Goal: Information Seeking & Learning: Learn about a topic

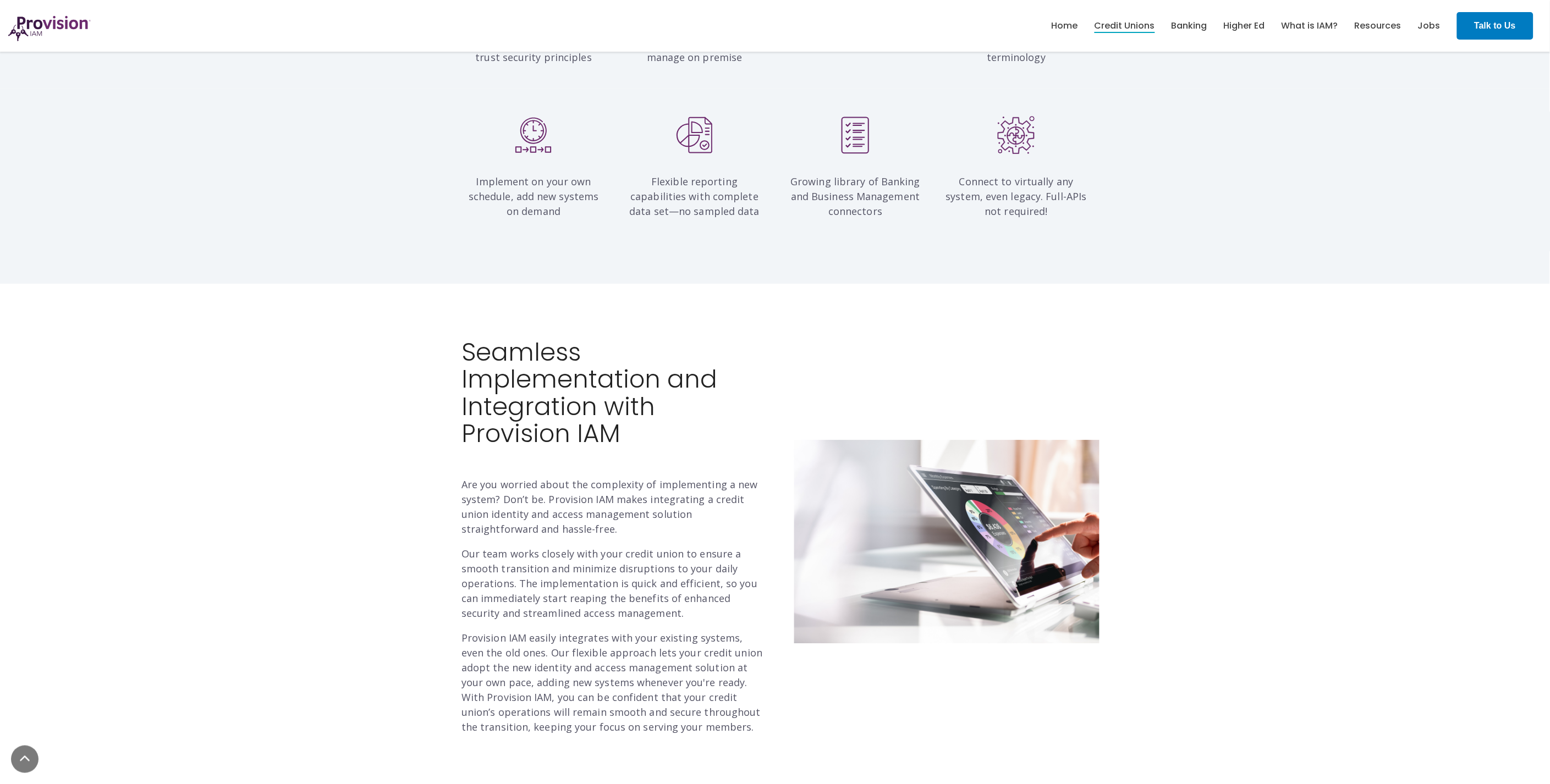
scroll to position [1099, 0]
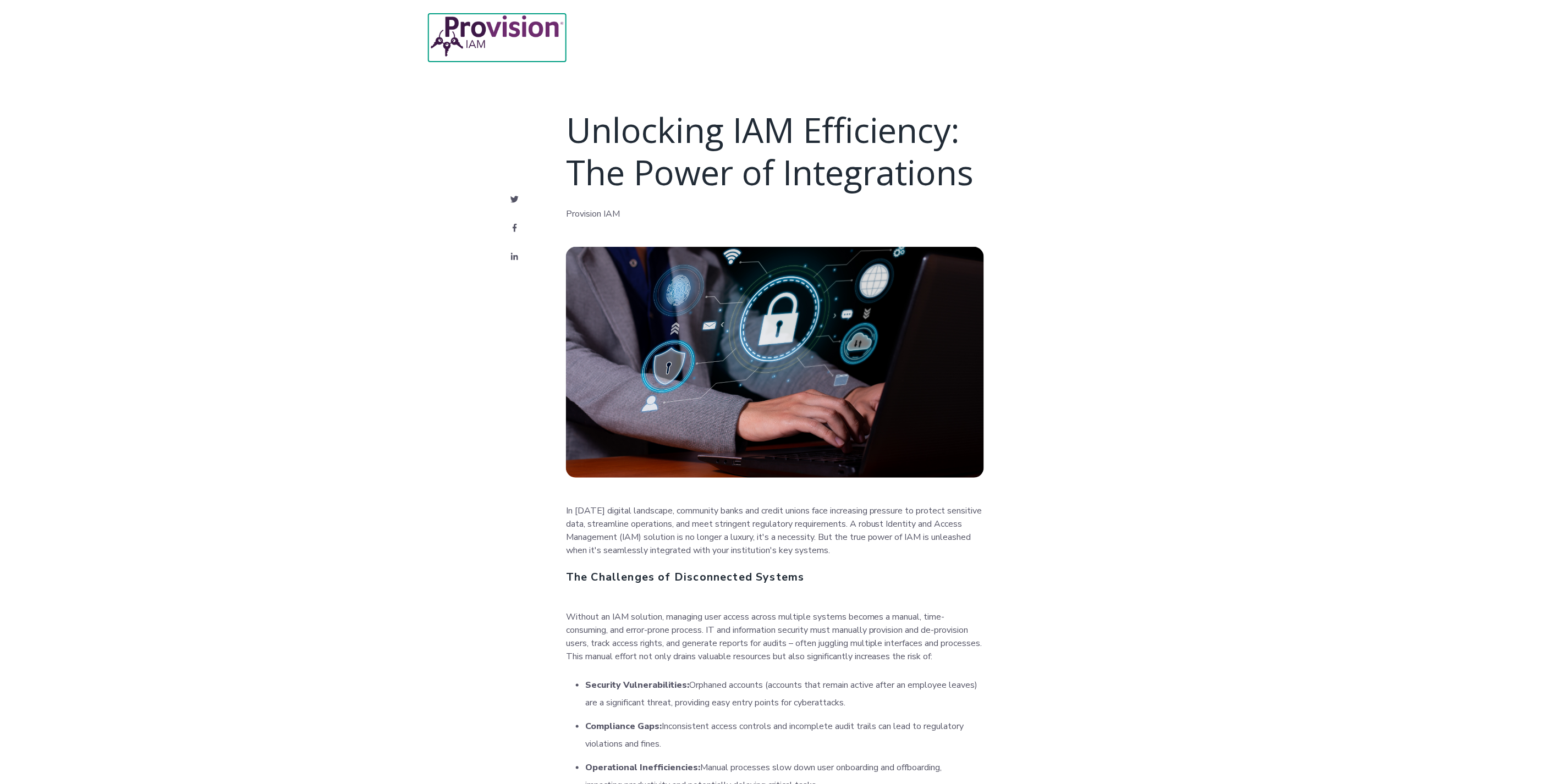
click at [470, 41] on img at bounding box center [497, 35] width 137 height 44
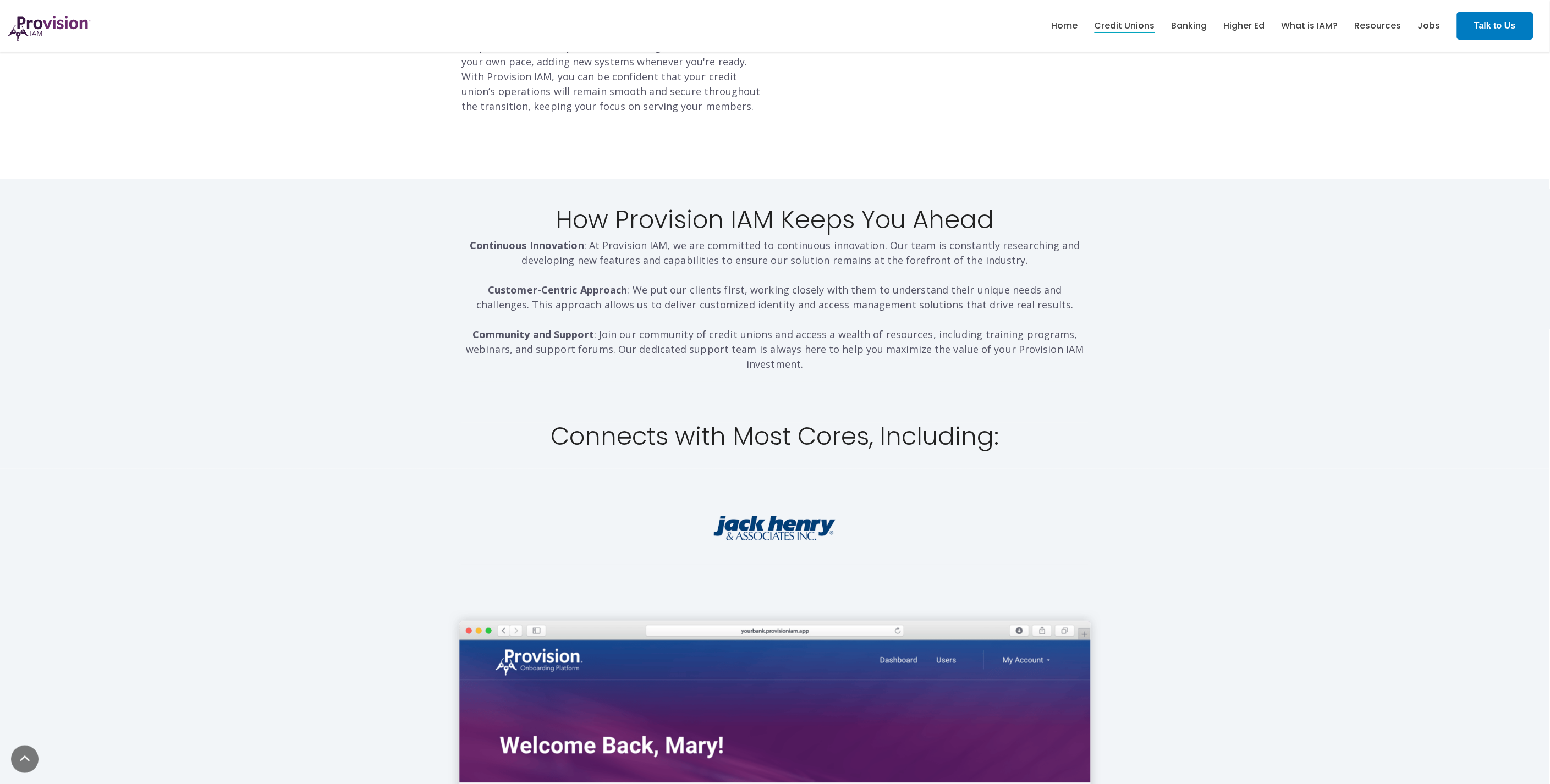
scroll to position [1761, 0]
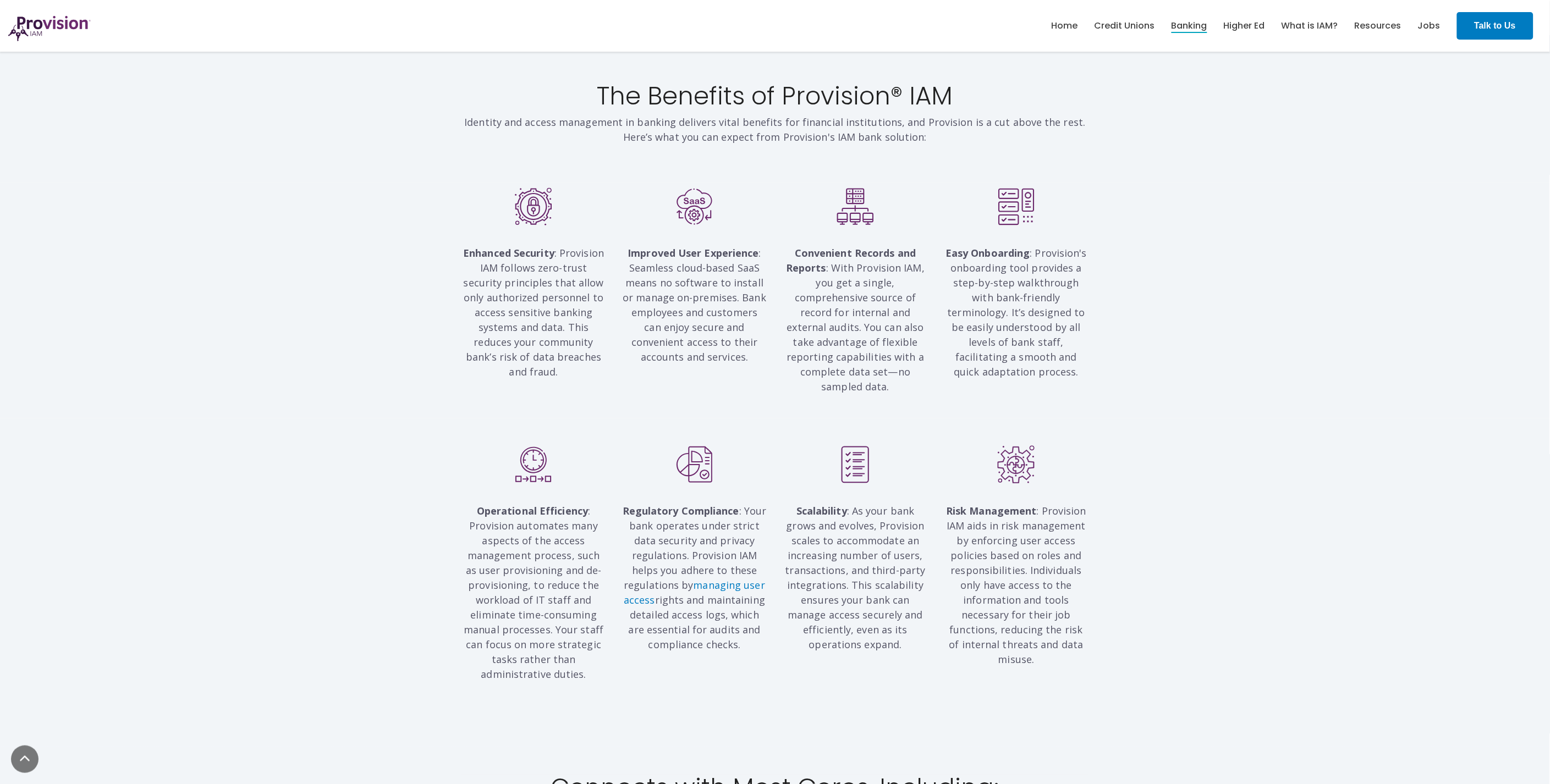
scroll to position [548, 0]
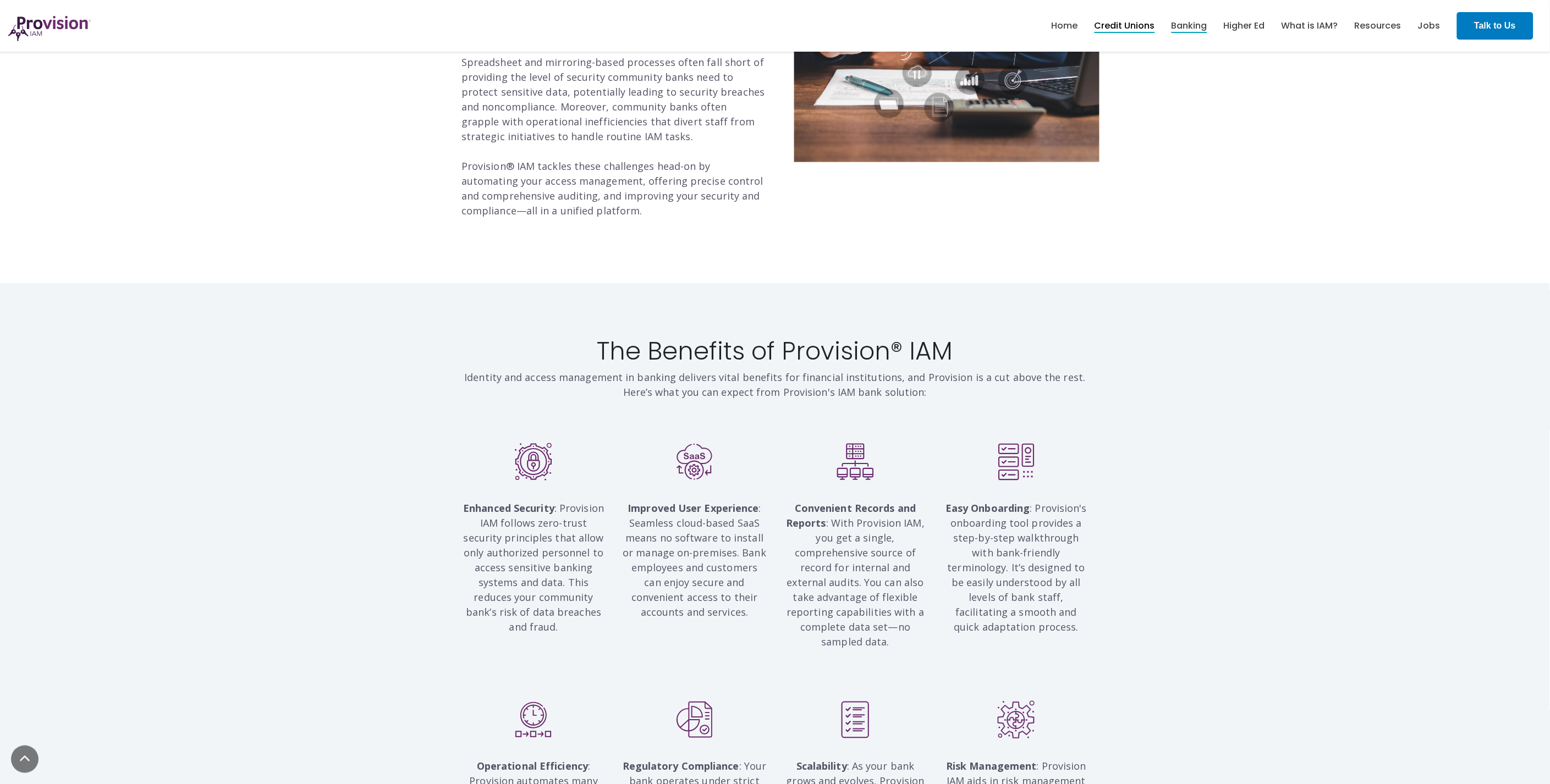
click at [1143, 33] on link "Credit Unions" at bounding box center [1124, 25] width 61 height 19
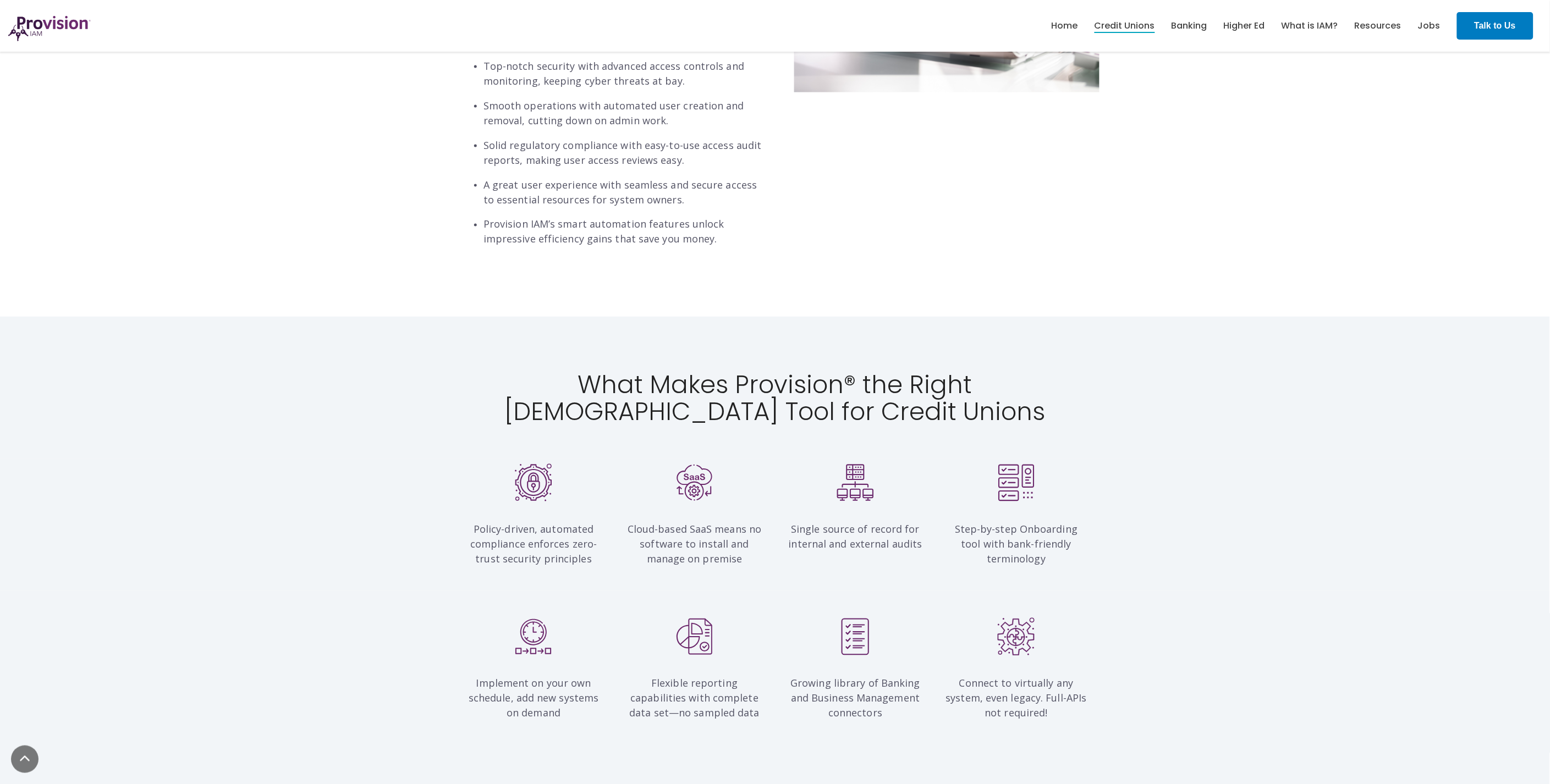
scroll to position [672, 0]
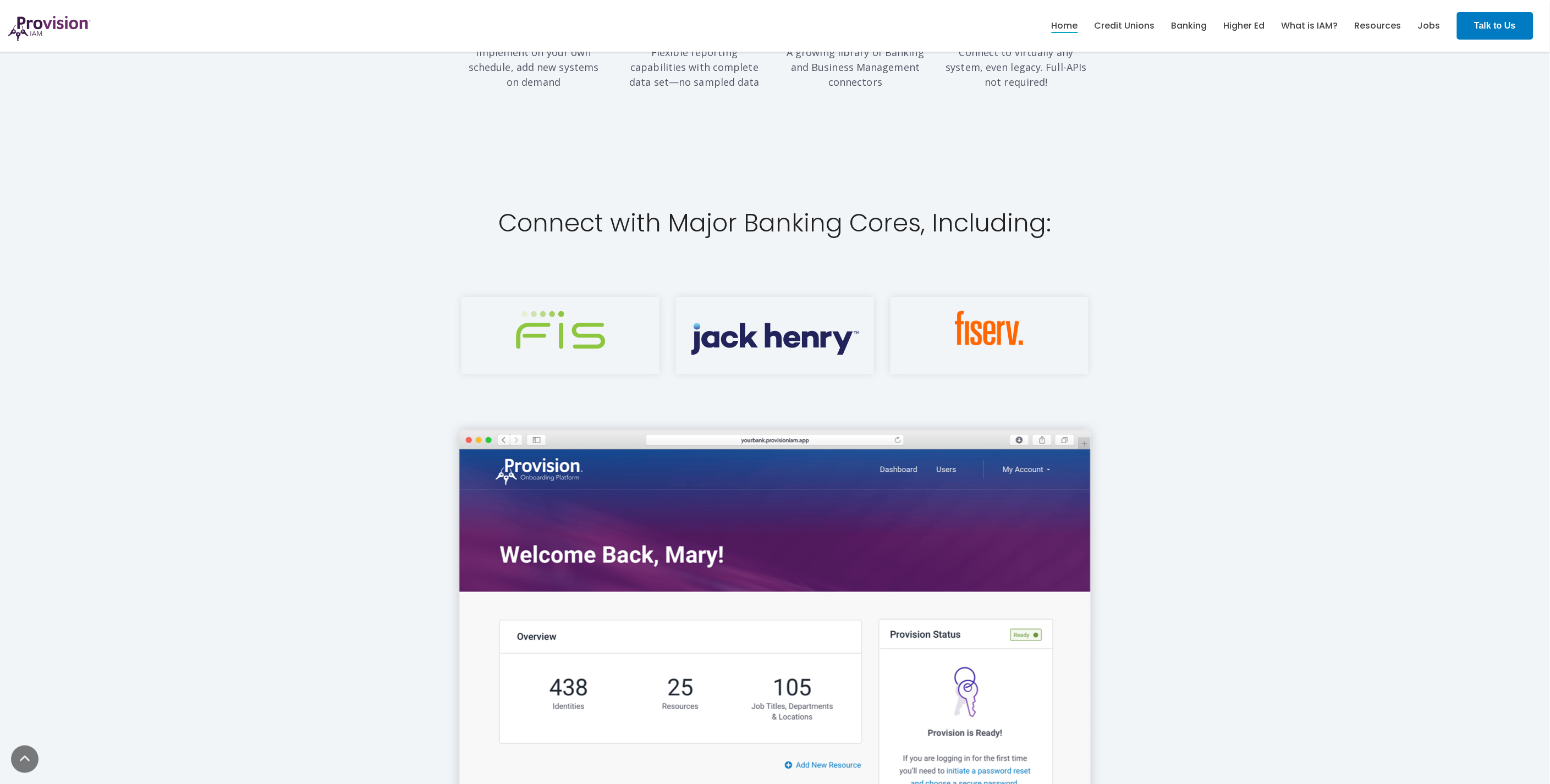
scroll to position [1526, 0]
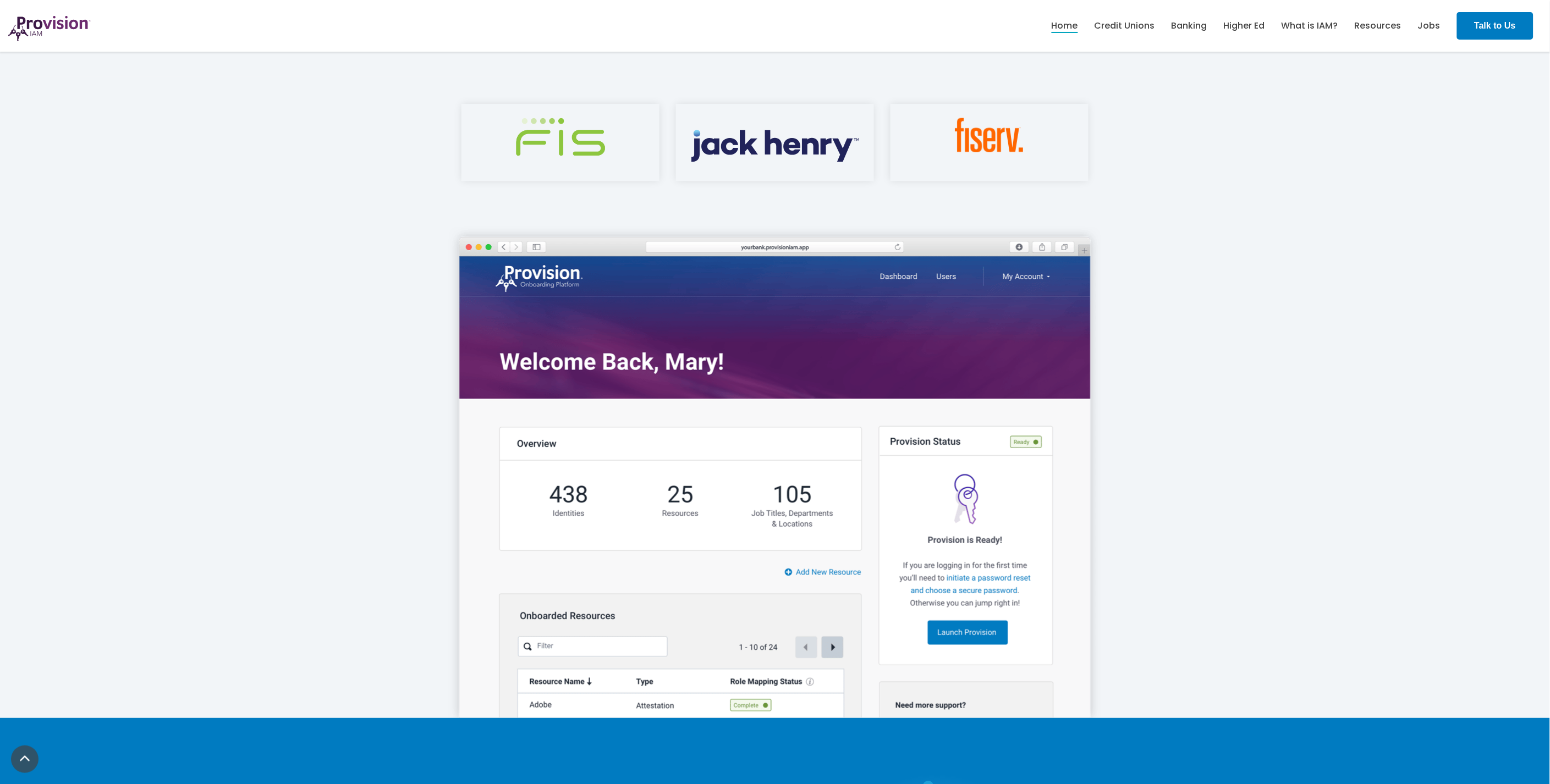
drag, startPoint x: 1356, startPoint y: 162, endPoint x: 1368, endPoint y: 69, distance: 93.8
click at [1359, 152] on span at bounding box center [775, 143] width 1550 height 132
